Goal: Task Accomplishment & Management: Manage account settings

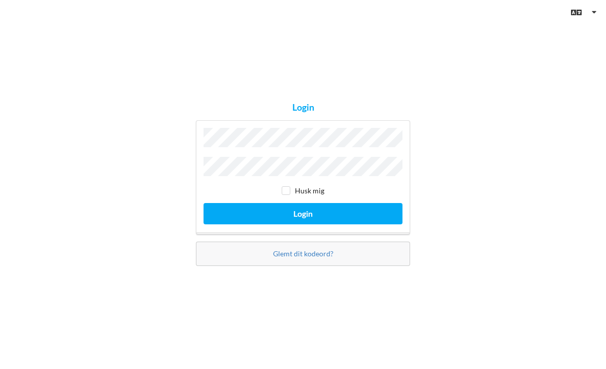
click at [374, 224] on button "Login" at bounding box center [302, 213] width 199 height 21
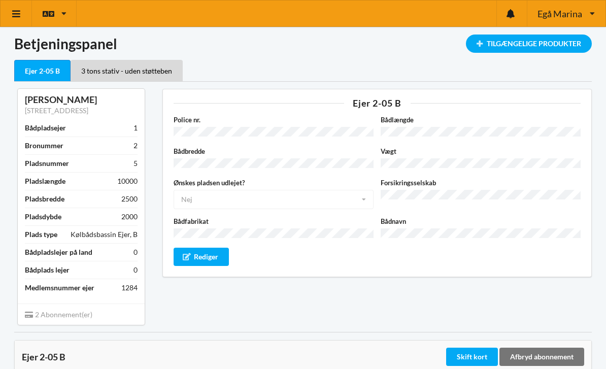
scroll to position [2, 0]
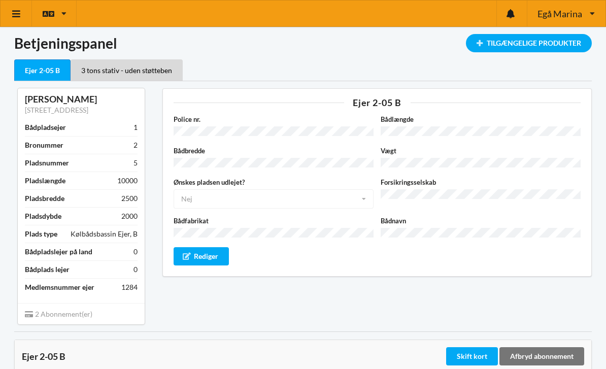
click at [525, 48] on div "Tilgængelige Produkter" at bounding box center [529, 43] width 126 height 18
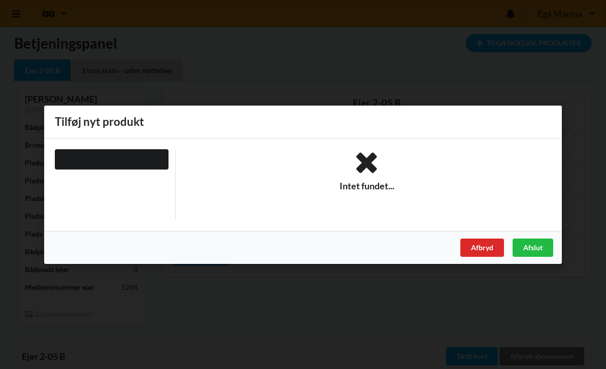
click at [486, 246] on div "Afbryd" at bounding box center [482, 247] width 44 height 18
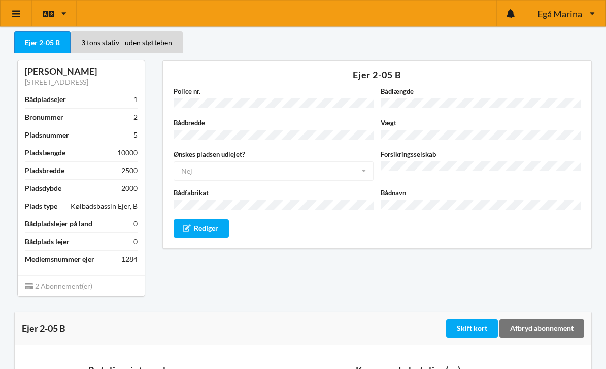
scroll to position [0, 0]
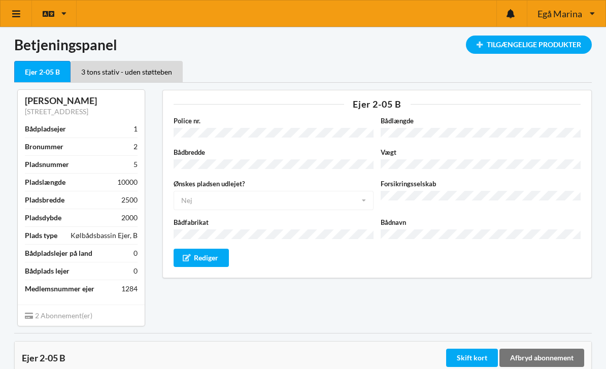
click at [137, 71] on div "3 tons stativ - uden støtteben" at bounding box center [127, 71] width 112 height 21
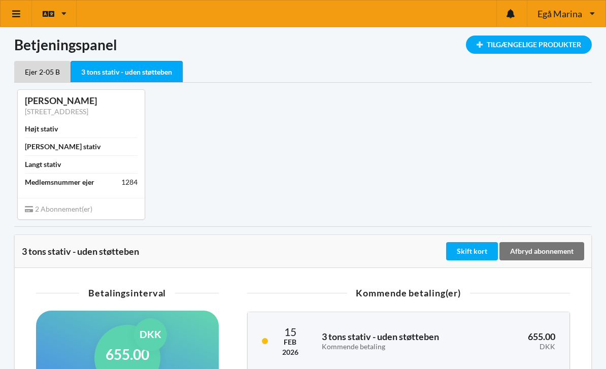
click at [18, 14] on icon at bounding box center [16, 13] width 11 height 9
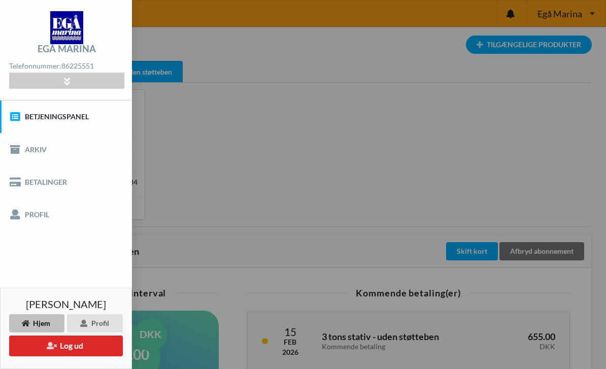
click at [77, 117] on link "Betjeningspanel" at bounding box center [66, 116] width 132 height 32
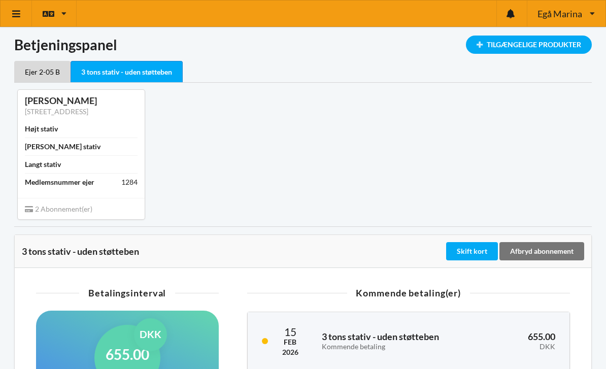
click at [40, 75] on div "Ejer 2-05 B" at bounding box center [42, 71] width 56 height 21
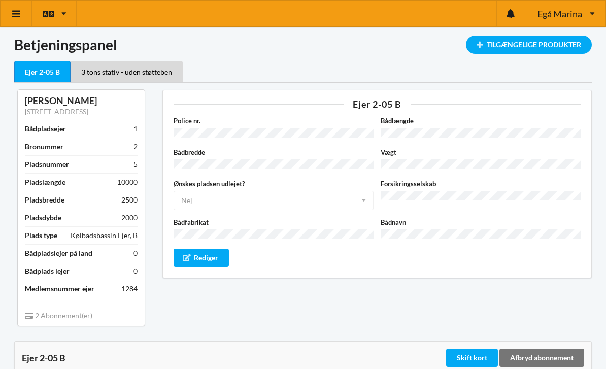
click at [522, 48] on div "Tilgængelige Produkter" at bounding box center [529, 45] width 126 height 18
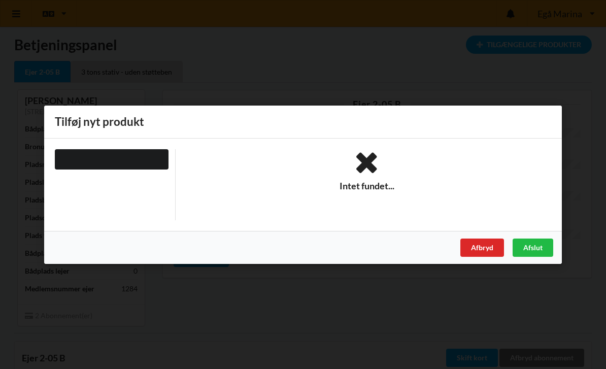
click at [488, 244] on div "Afbryd" at bounding box center [482, 247] width 44 height 18
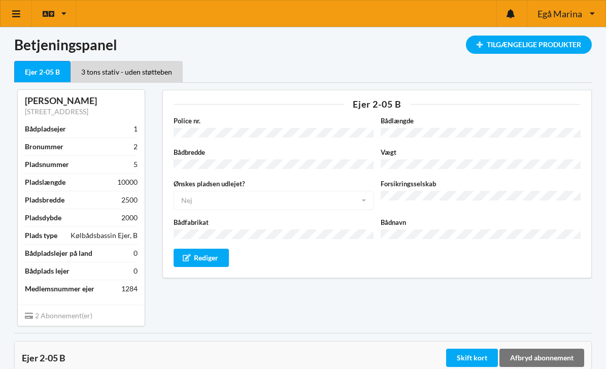
click at [152, 71] on div "3 tons stativ - uden støtteben" at bounding box center [127, 71] width 112 height 21
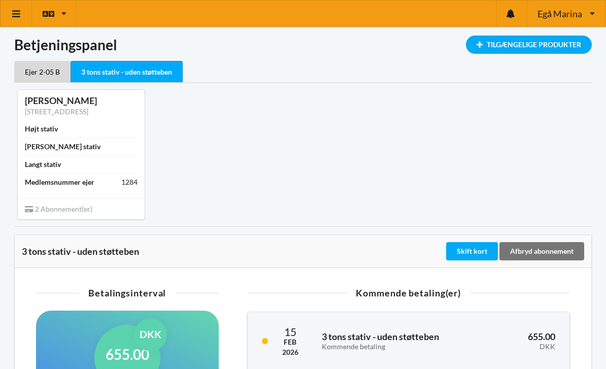
click at [547, 43] on div "Tilgængelige Produkter" at bounding box center [529, 45] width 126 height 18
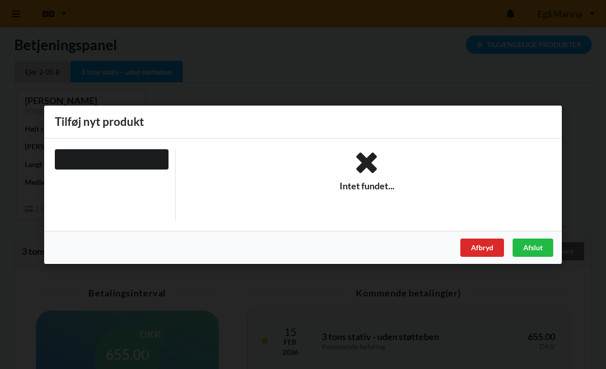
click at [485, 249] on div "Afbryd" at bounding box center [482, 247] width 44 height 18
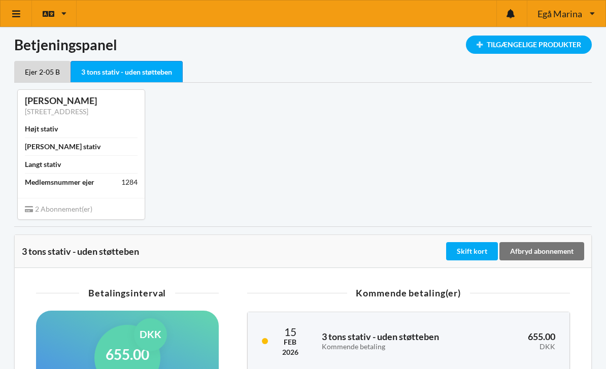
click at [592, 12] on icon at bounding box center [591, 14] width 5 height 8
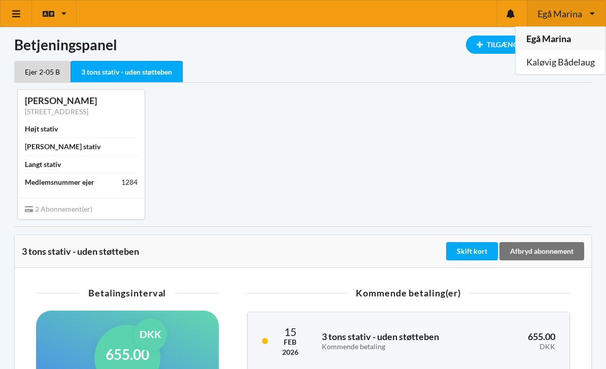
click at [577, 57] on link "Kaløvig Bådelaug" at bounding box center [559, 62] width 89 height 23
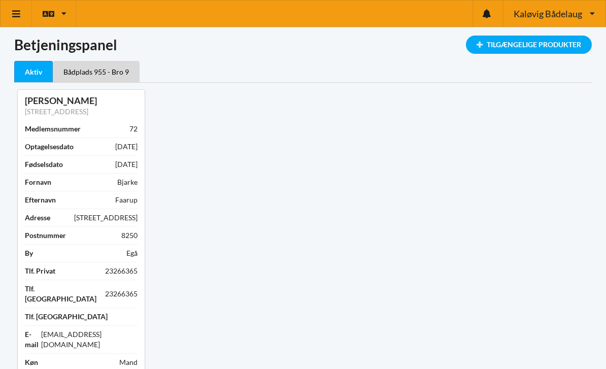
click at [564, 48] on div "Tilgængelige Produkter" at bounding box center [529, 45] width 126 height 18
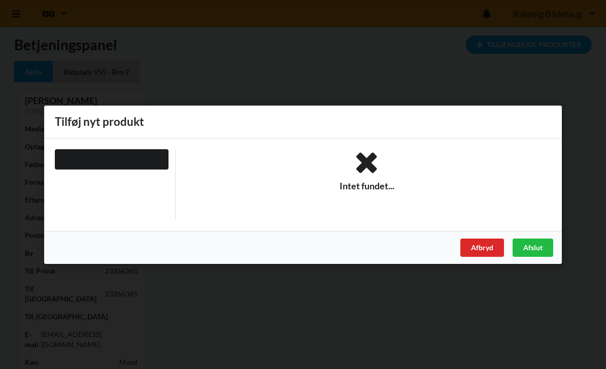
click at [489, 249] on div "Afbryd" at bounding box center [482, 247] width 44 height 18
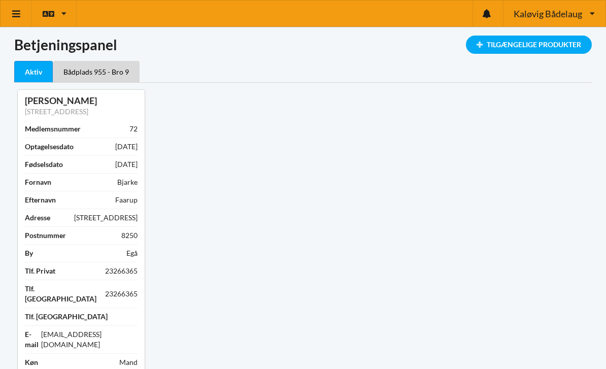
click at [128, 78] on div "Bådplads 955 - Bro 9" at bounding box center [96, 71] width 87 height 21
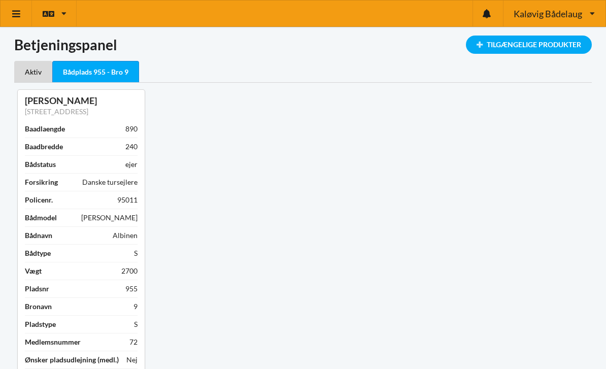
click at [557, 46] on div "Tilgængelige Produkter" at bounding box center [529, 45] width 126 height 18
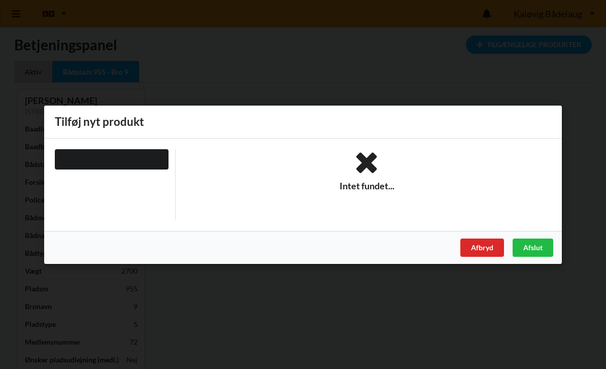
click at [475, 256] on div "Afbryd Afslut" at bounding box center [302, 246] width 517 height 33
click at [481, 251] on div "Afbryd" at bounding box center [482, 247] width 44 height 18
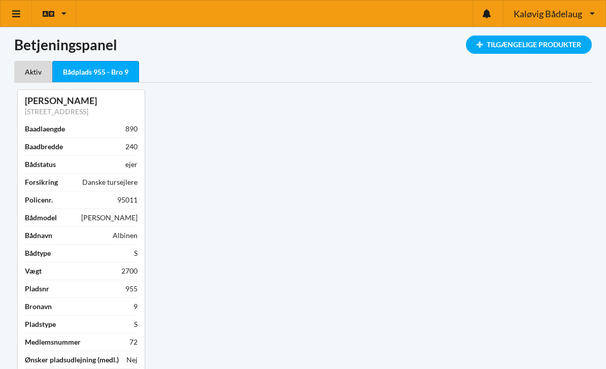
click at [593, 15] on icon at bounding box center [591, 14] width 5 height 8
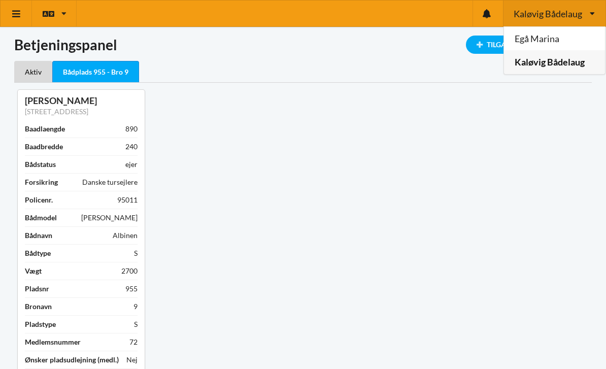
click at [549, 37] on link "Egå Marina" at bounding box center [554, 38] width 101 height 23
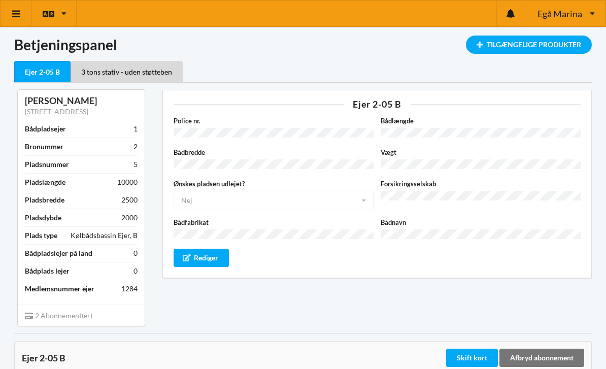
click at [530, 45] on div "Tilgængelige Produkter" at bounding box center [529, 45] width 126 height 18
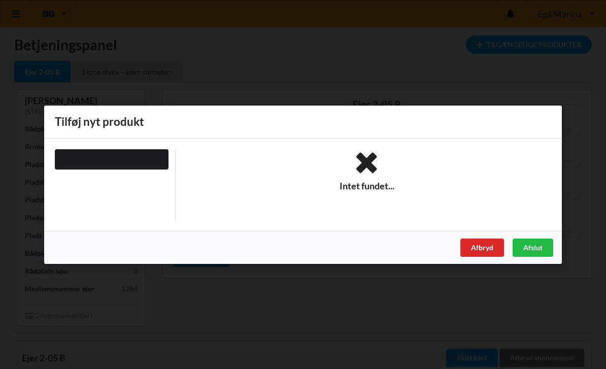
click at [484, 246] on div "Afbryd" at bounding box center [482, 247] width 44 height 18
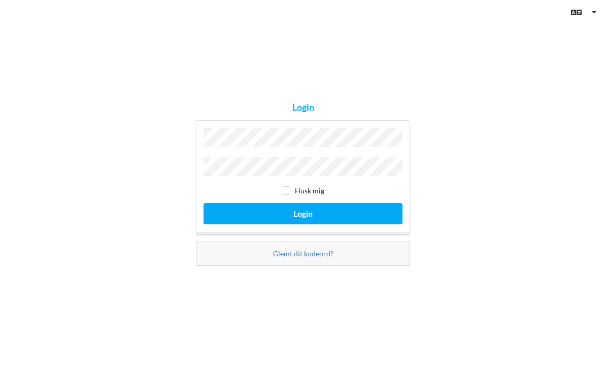
click at [364, 224] on button "Login" at bounding box center [302, 213] width 199 height 21
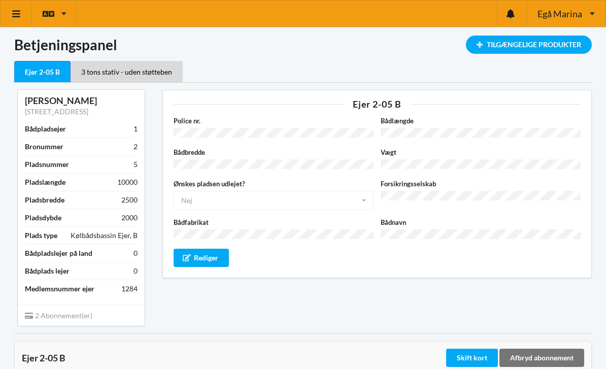
click at [19, 19] on link at bounding box center [16, 14] width 31 height 26
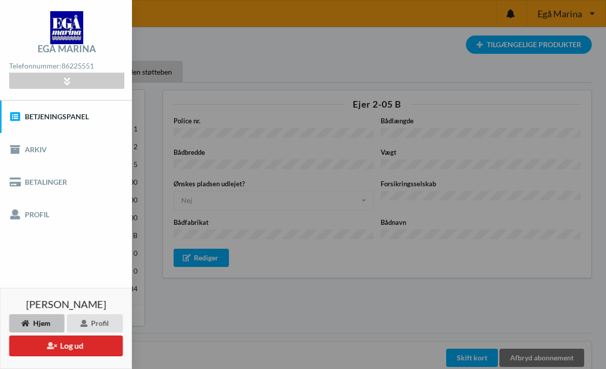
click at [68, 85] on icon at bounding box center [67, 81] width 12 height 9
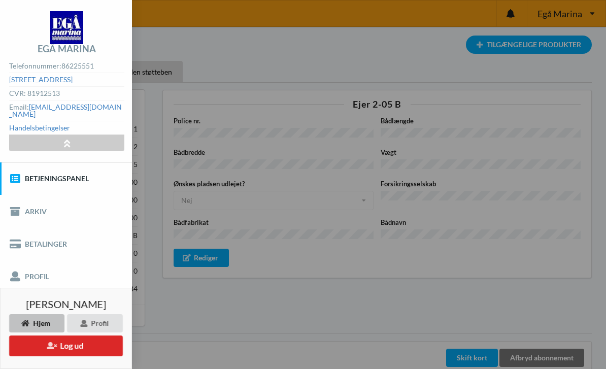
click at [81, 136] on div at bounding box center [66, 143] width 115 height 16
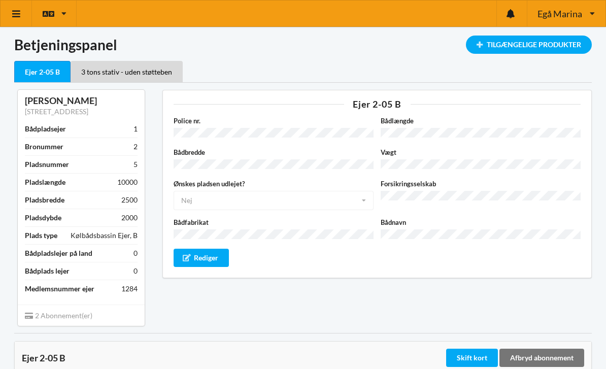
click at [17, 13] on icon at bounding box center [16, 13] width 11 height 9
